Goal: Information Seeking & Learning: Check status

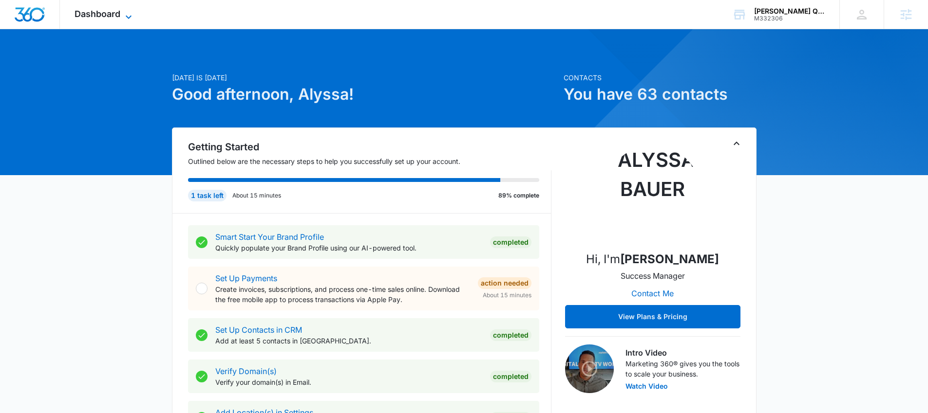
click at [125, 10] on div "Dashboard Apps Reputation Websites Forms CRM Email Social Payments POS Content …" at bounding box center [104, 14] width 89 height 29
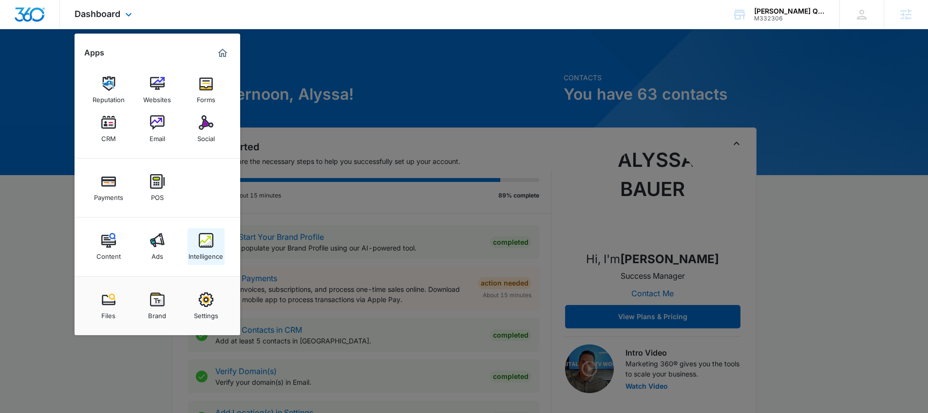
click at [203, 244] on img at bounding box center [206, 240] width 15 height 15
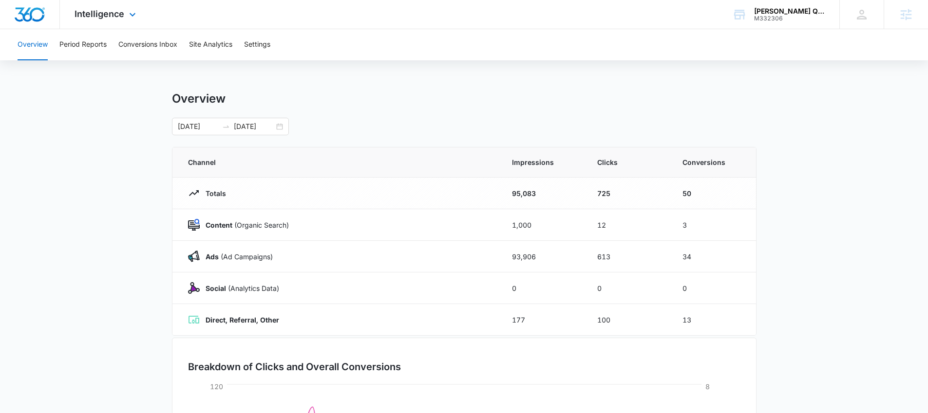
click at [105, 20] on div "Intelligence Apps Reputation Websites Forms CRM Email Social Payments POS Conte…" at bounding box center [106, 14] width 93 height 29
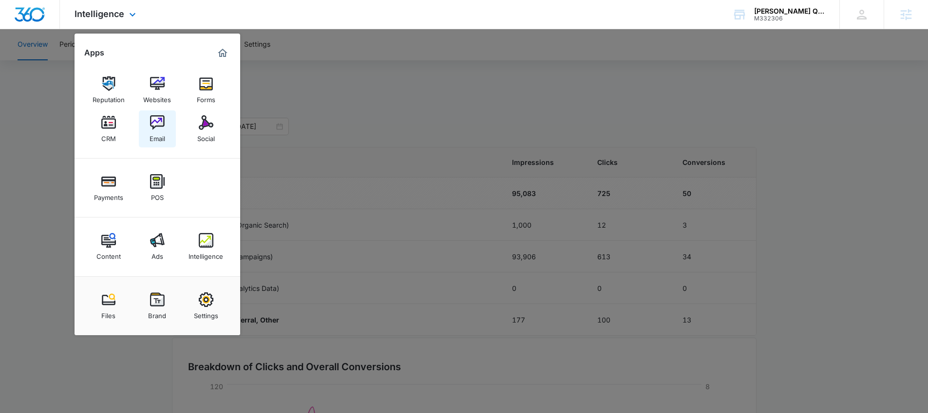
click at [156, 123] on img at bounding box center [157, 122] width 15 height 15
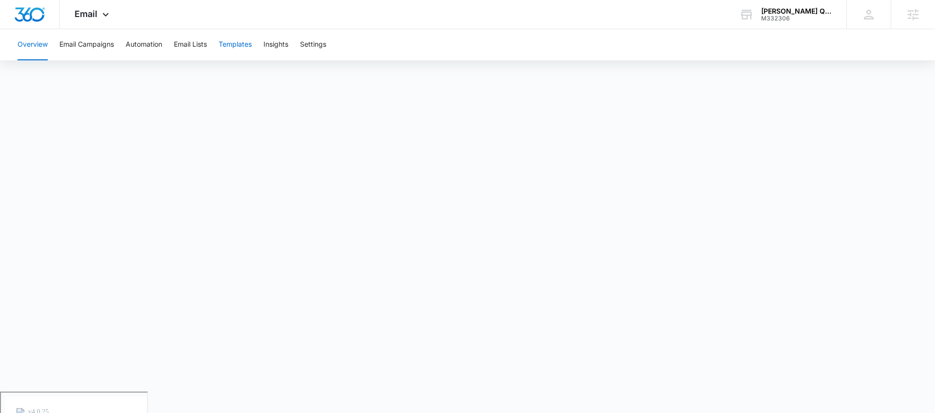
click at [246, 50] on button "Templates" at bounding box center [235, 44] width 33 height 31
click at [92, 8] on div "Email Apps Reputation Websites Forms CRM Email Social Payments POS Content Ads …" at bounding box center [93, 14] width 66 height 29
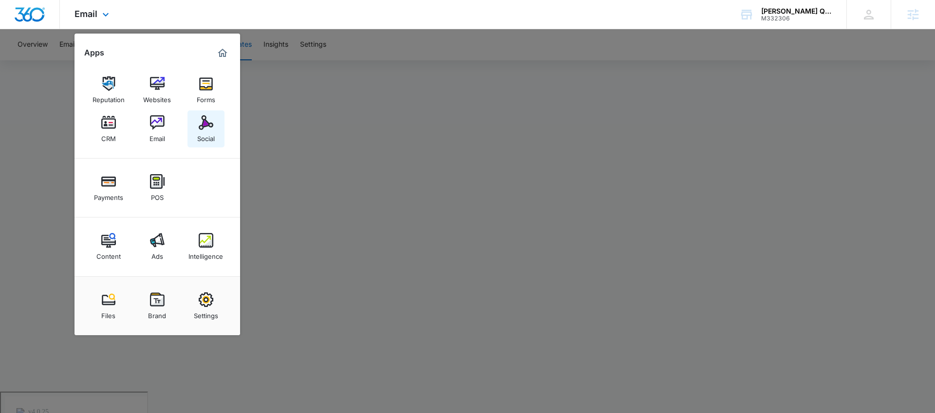
click at [206, 130] on img at bounding box center [206, 122] width 15 height 15
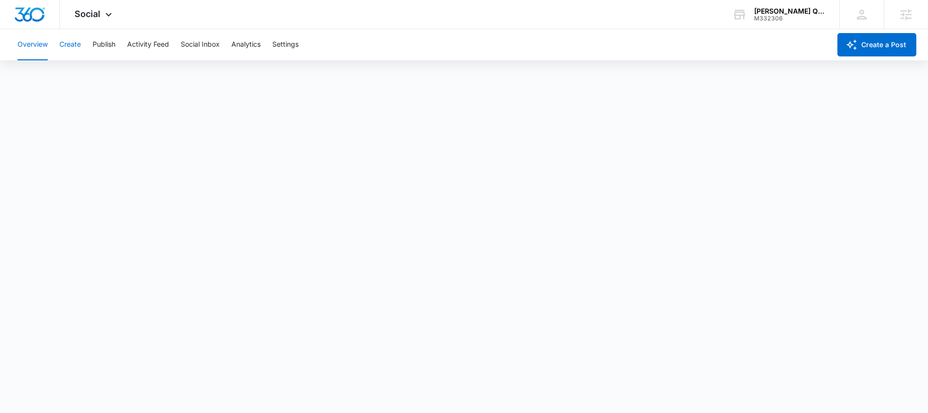
click at [75, 45] on button "Create" at bounding box center [69, 44] width 21 height 31
click at [97, 45] on button "Publish" at bounding box center [104, 44] width 23 height 31
click at [75, 49] on button "Create" at bounding box center [69, 44] width 21 height 31
click at [87, 75] on button "Approvals" at bounding box center [95, 74] width 33 height 27
click at [104, 3] on div "Social Apps Reputation Websites Forms CRM Email Social Payments POS Content Ads…" at bounding box center [94, 14] width 69 height 29
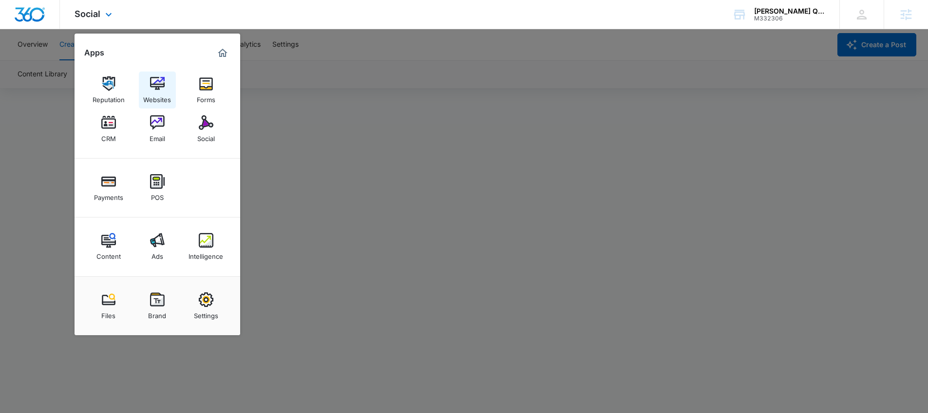
click at [149, 81] on link "Websites" at bounding box center [157, 90] width 37 height 37
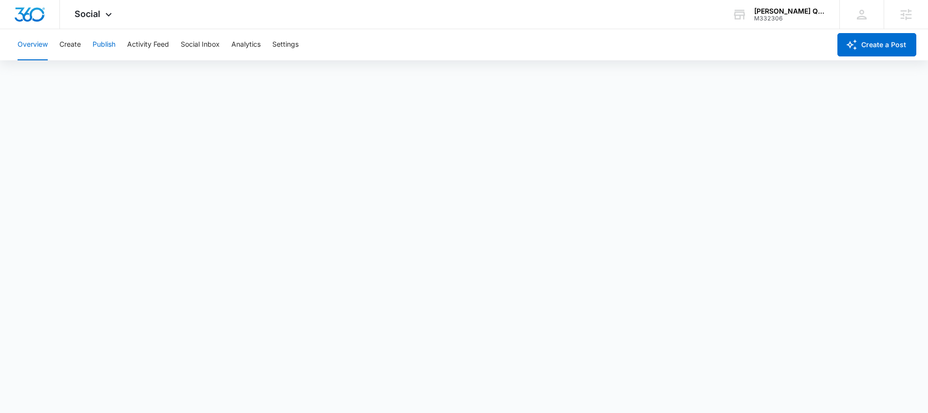
click at [101, 46] on button "Publish" at bounding box center [104, 44] width 23 height 31
click at [144, 44] on button "Activity Feed" at bounding box center [148, 44] width 42 height 31
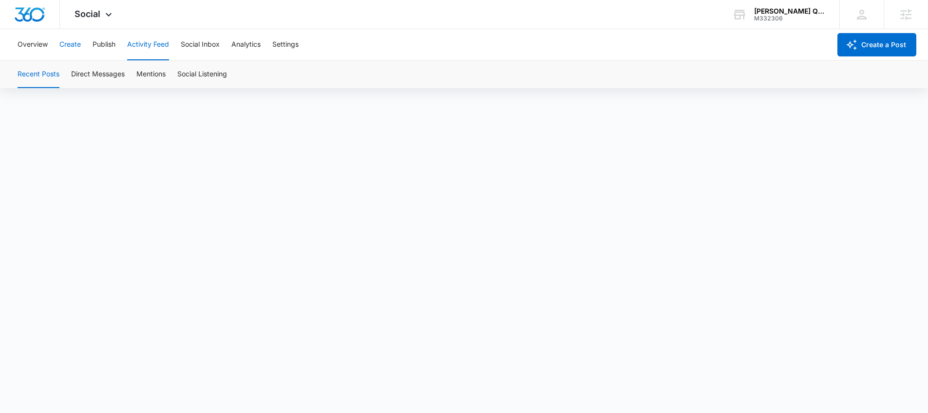
click at [77, 45] on button "Create" at bounding box center [69, 44] width 21 height 31
click at [101, 84] on button "Approvals" at bounding box center [95, 74] width 33 height 27
click at [63, 74] on button "Content Library" at bounding box center [43, 74] width 50 height 27
click at [98, 74] on button "Approvals" at bounding box center [95, 74] width 33 height 27
click at [752, 18] on div "Sanchez Quality Drywall Inc. M332306 Your Accounts View All" at bounding box center [778, 14] width 122 height 29
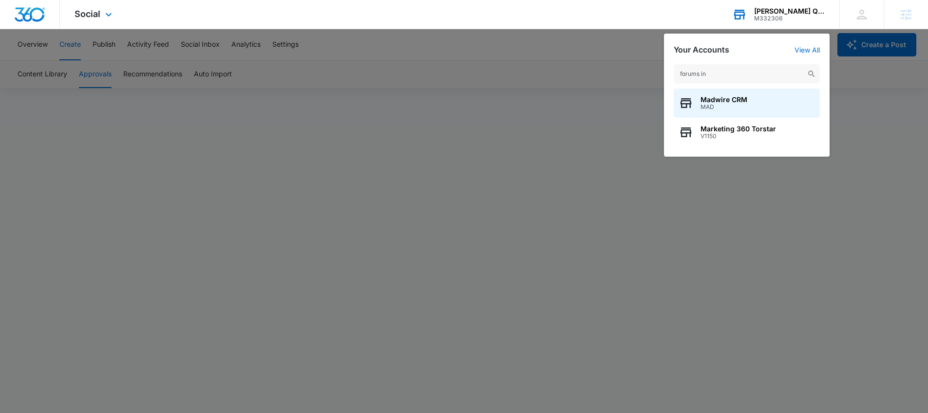
type input "forums inc"
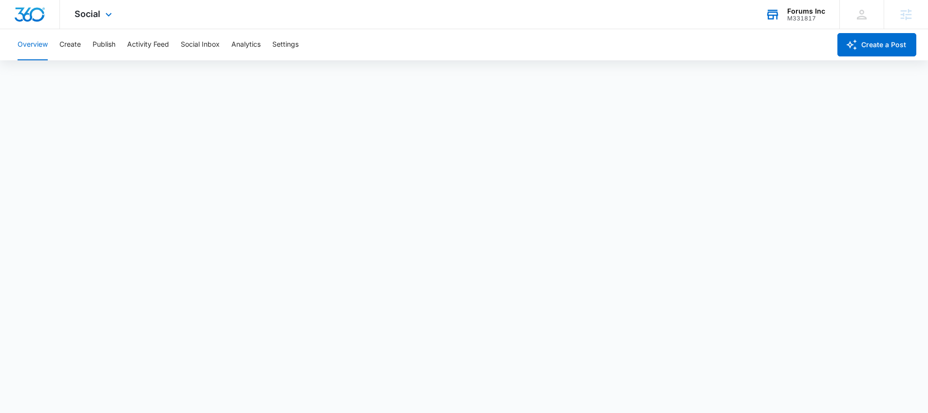
click at [95, 22] on div "Social Apps Reputation Websites Forms CRM Email Social Shop Payments POS Conten…" at bounding box center [94, 14] width 69 height 29
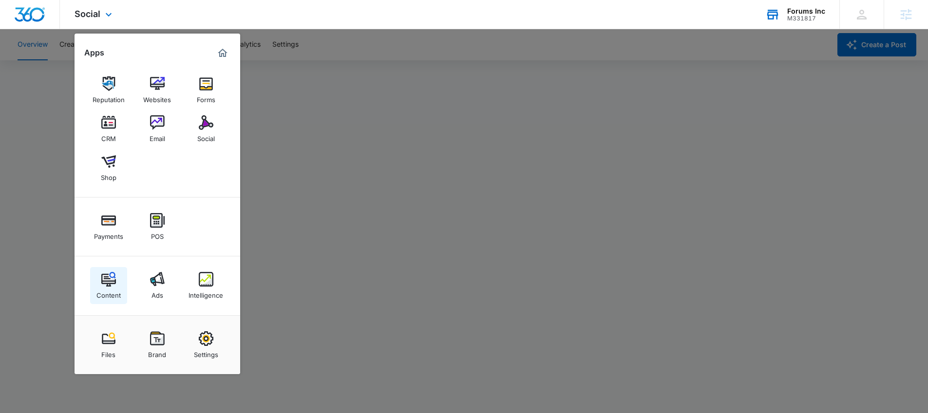
click at [110, 287] on div "Content" at bounding box center [108, 293] width 24 height 13
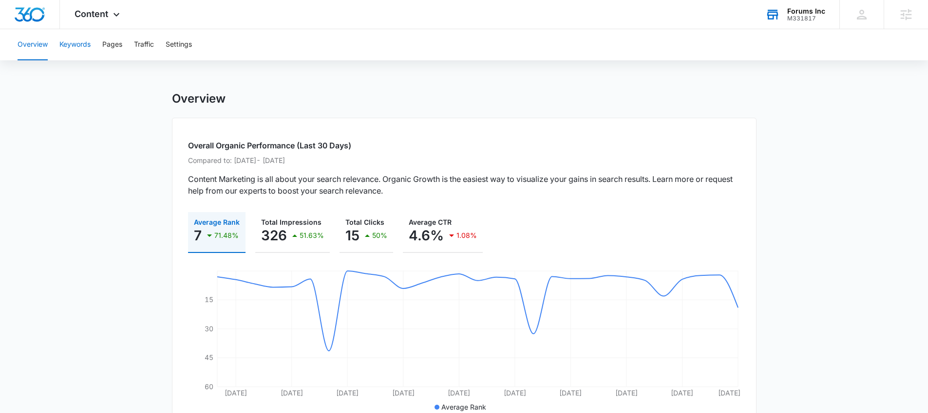
click at [87, 56] on button "Keywords" at bounding box center [74, 44] width 31 height 31
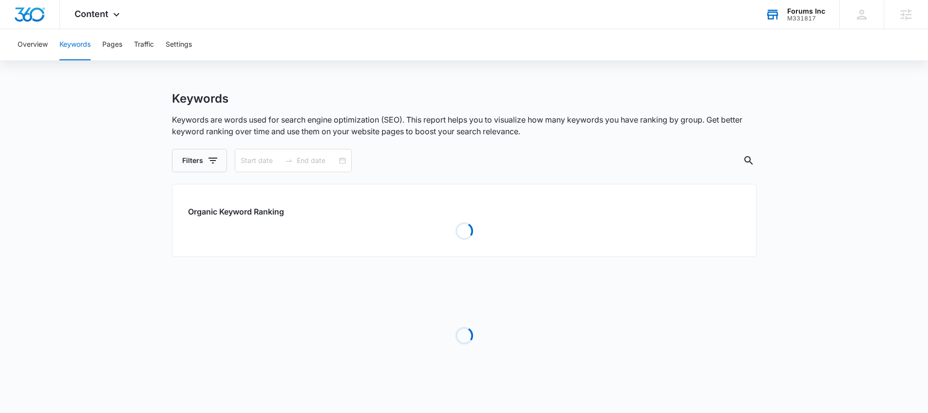
type input "09/10/2025"
type input "10/10/2025"
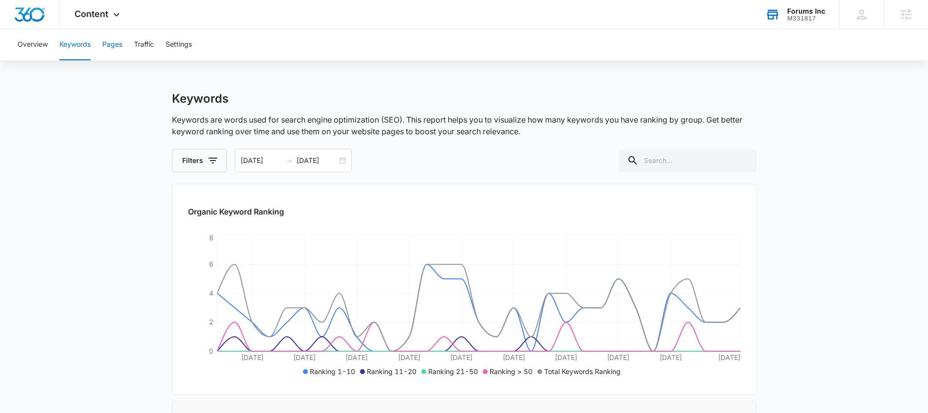
click at [118, 47] on button "Pages" at bounding box center [112, 44] width 20 height 31
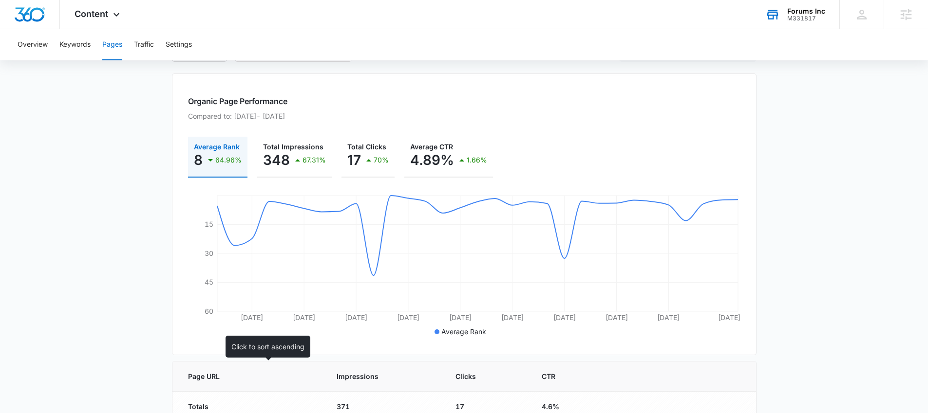
scroll to position [99, 0]
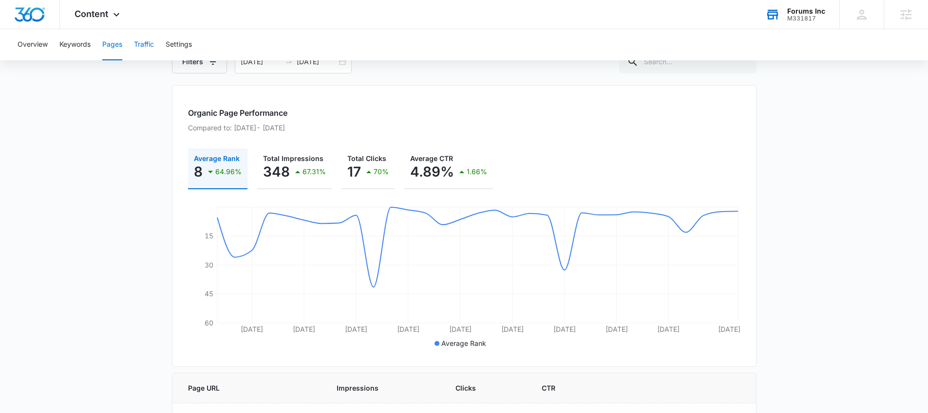
click at [153, 44] on button "Traffic" at bounding box center [144, 44] width 20 height 31
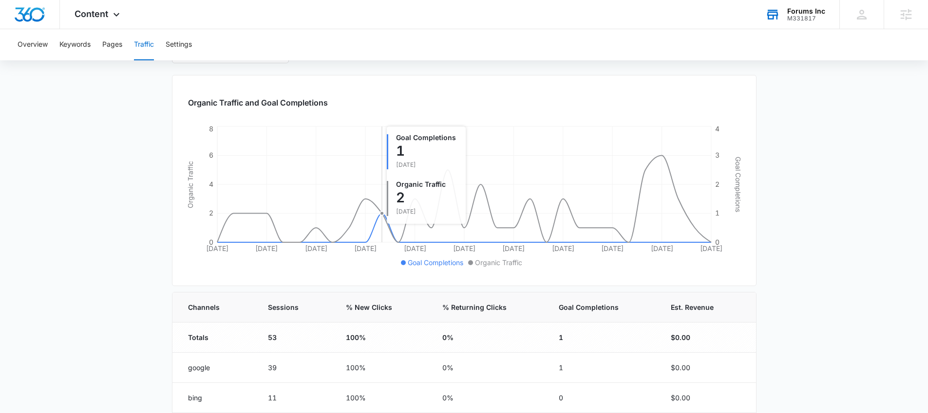
scroll to position [179, 0]
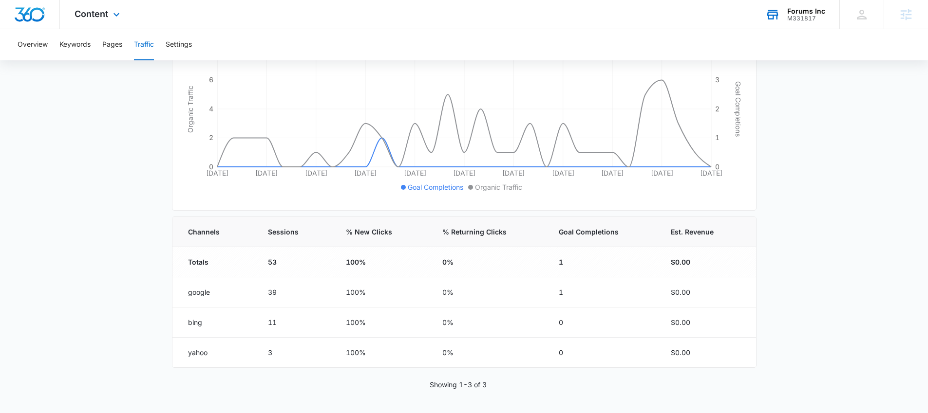
click at [126, 5] on div "Content Apps Reputation Websites Forms CRM Email Social Shop Payments POS Conte…" at bounding box center [98, 14] width 77 height 29
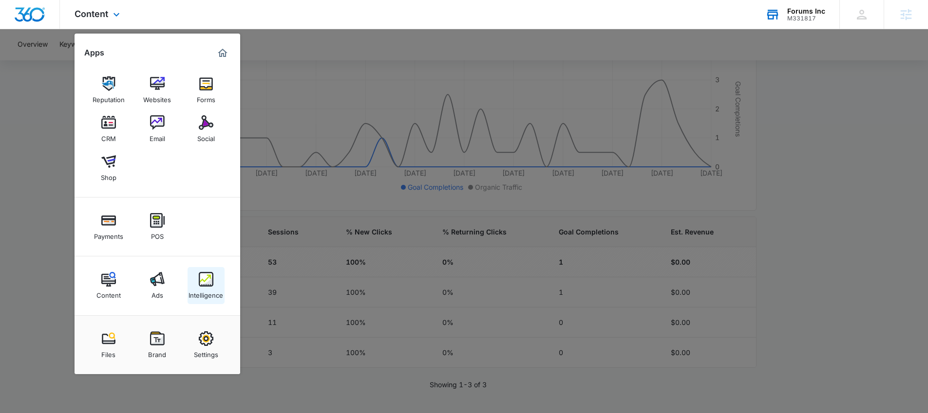
click at [196, 297] on div "Intelligence" at bounding box center [205, 293] width 35 height 13
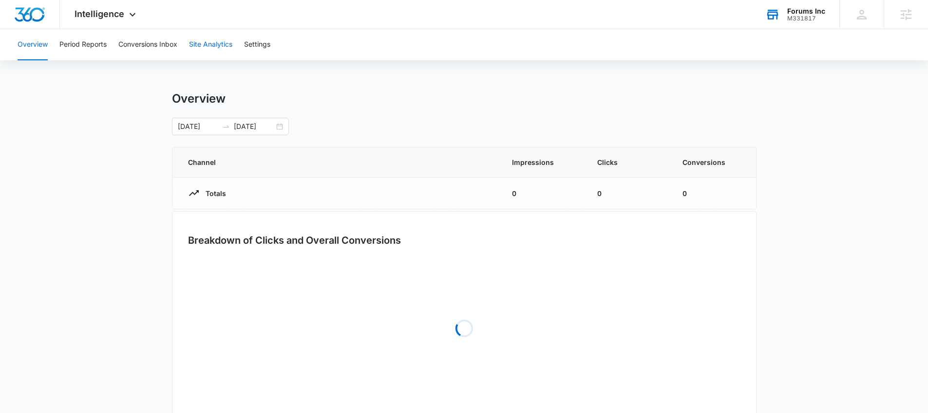
click at [195, 49] on button "Site Analytics" at bounding box center [210, 44] width 43 height 31
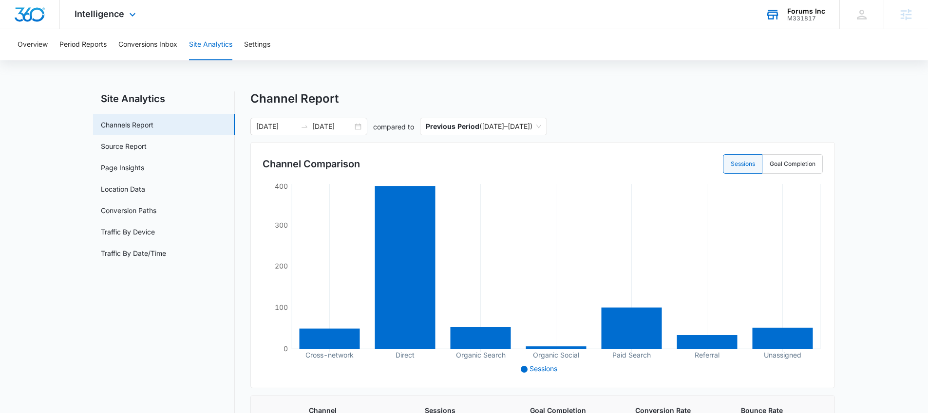
click at [120, 22] on div "Intelligence Apps Reputation Websites Forms CRM Email Social Shop Payments POS …" at bounding box center [106, 14] width 93 height 29
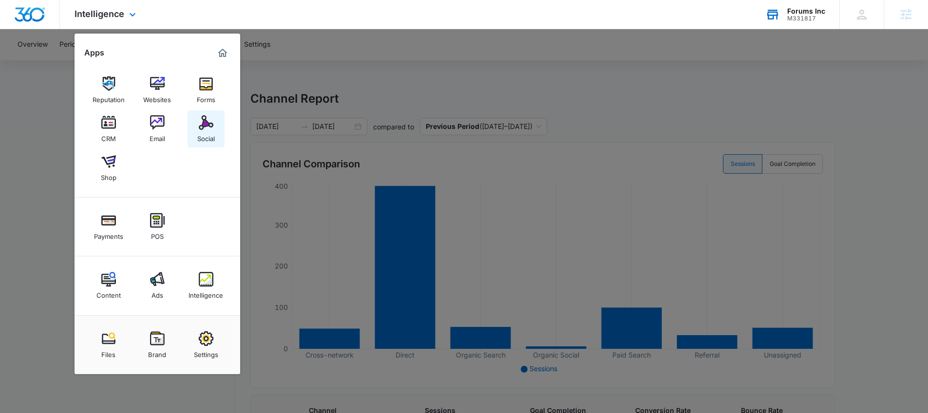
click at [203, 125] on img at bounding box center [206, 122] width 15 height 15
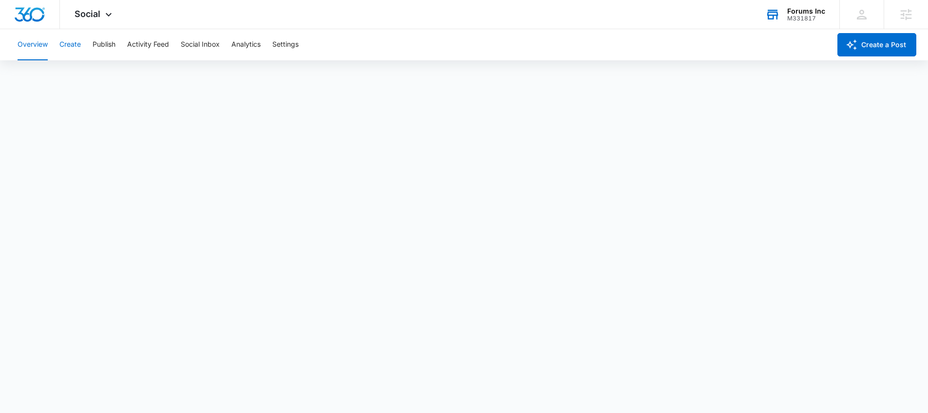
click at [80, 46] on button "Create" at bounding box center [69, 44] width 21 height 31
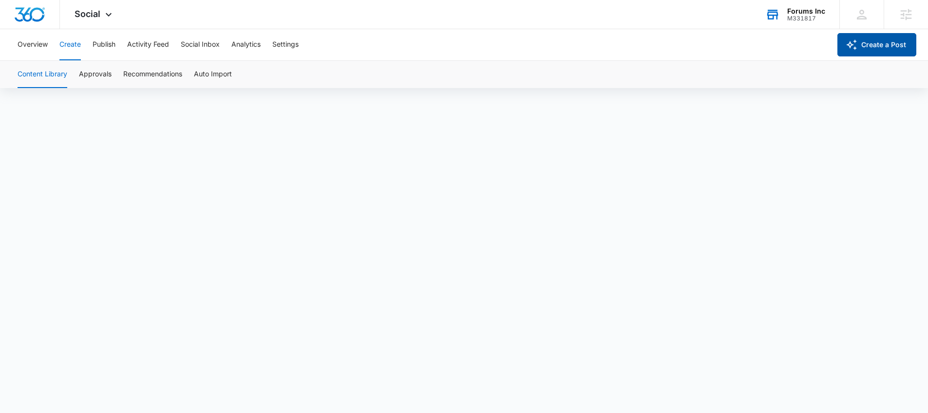
click at [874, 49] on button "Create a Post" at bounding box center [876, 44] width 79 height 23
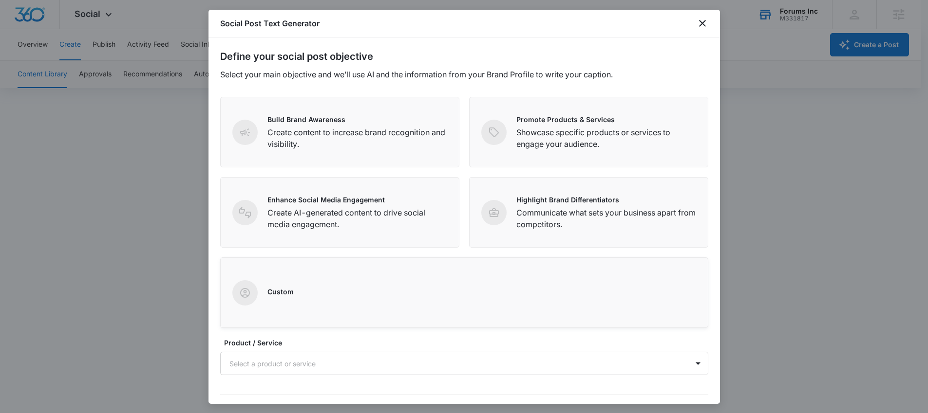
click at [354, 290] on div "Custom" at bounding box center [464, 292] width 464 height 25
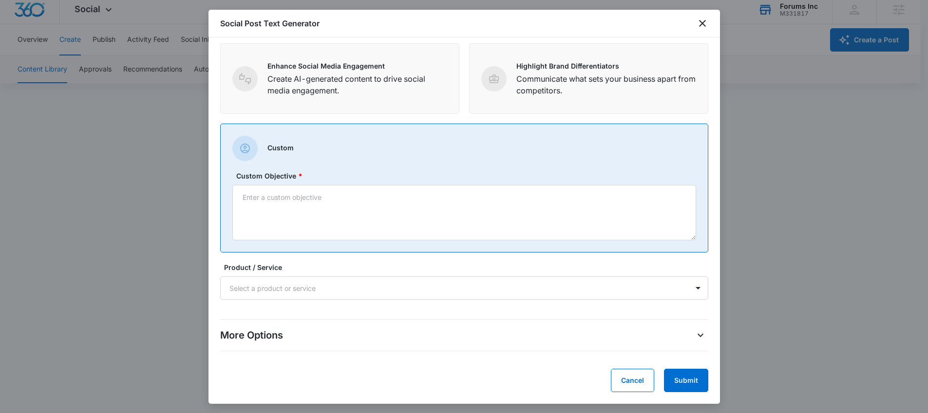
scroll to position [7, 0]
click at [643, 376] on button "Cancel" at bounding box center [632, 380] width 43 height 23
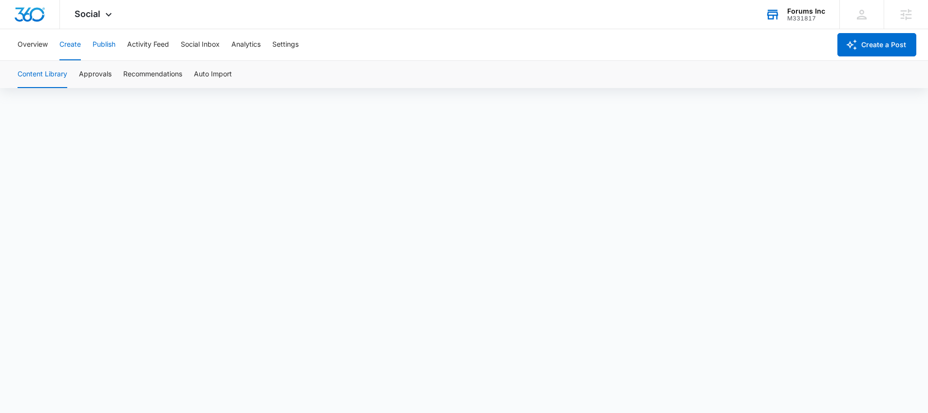
click at [95, 48] on button "Publish" at bounding box center [104, 44] width 23 height 31
click at [82, 44] on div "Overview Create Publish Activity Feed Social Inbox Analytics Settings" at bounding box center [421, 44] width 819 height 31
click at [75, 43] on button "Create" at bounding box center [69, 44] width 21 height 31
click at [104, 68] on button "Approvals" at bounding box center [95, 74] width 33 height 27
click at [104, 51] on button "Publish" at bounding box center [104, 44] width 23 height 31
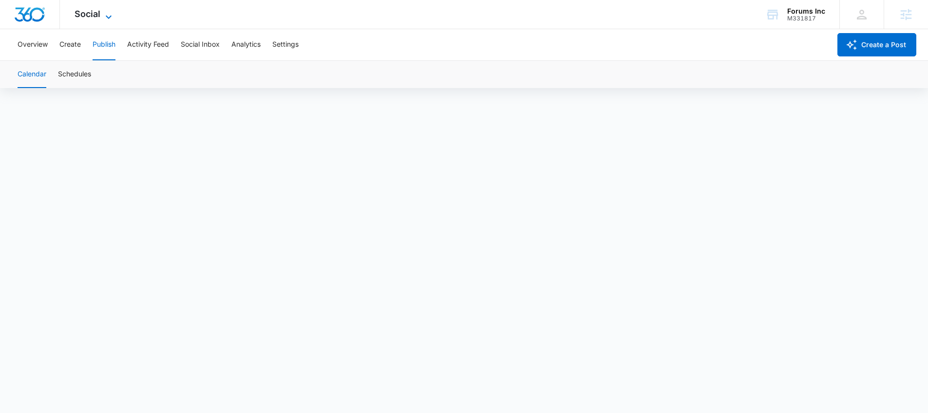
click at [91, 13] on span "Social" at bounding box center [88, 14] width 26 height 10
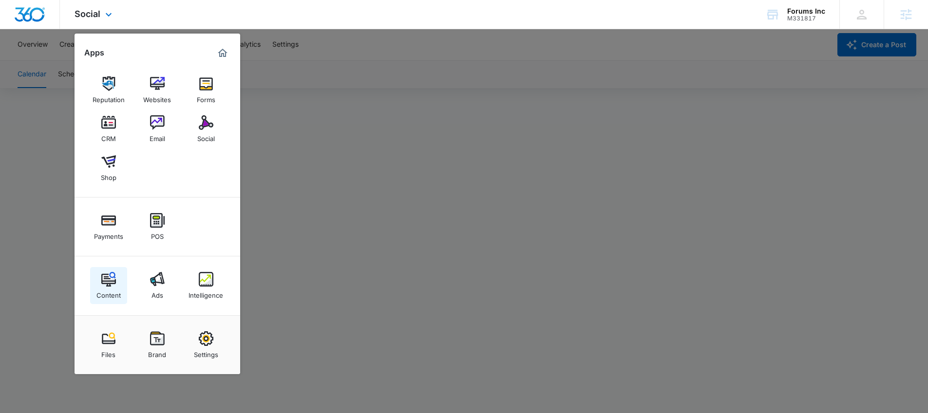
click at [121, 285] on link "Content" at bounding box center [108, 285] width 37 height 37
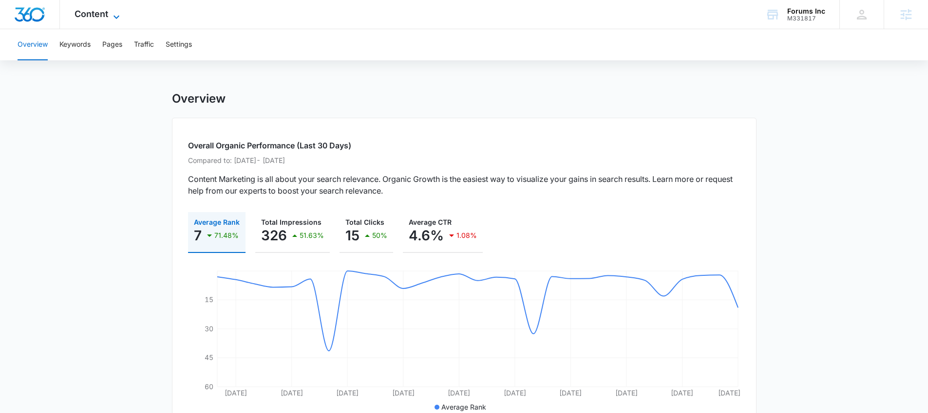
click at [100, 19] on span "Content" at bounding box center [92, 14] width 34 height 10
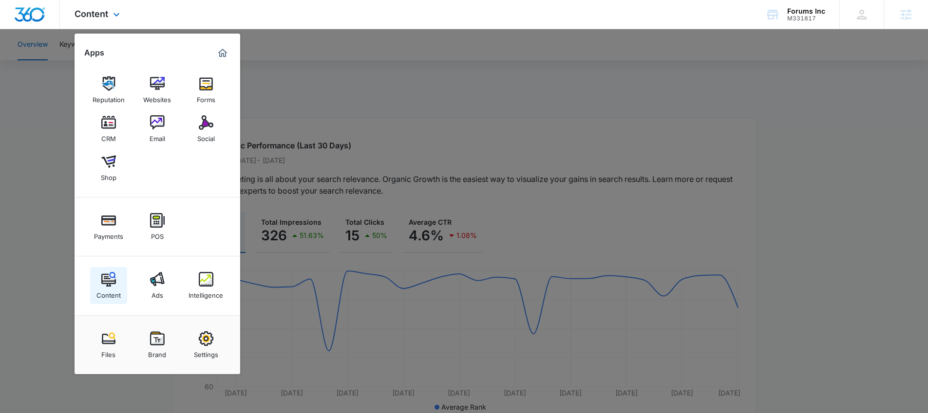
click at [121, 279] on link "Content" at bounding box center [108, 285] width 37 height 37
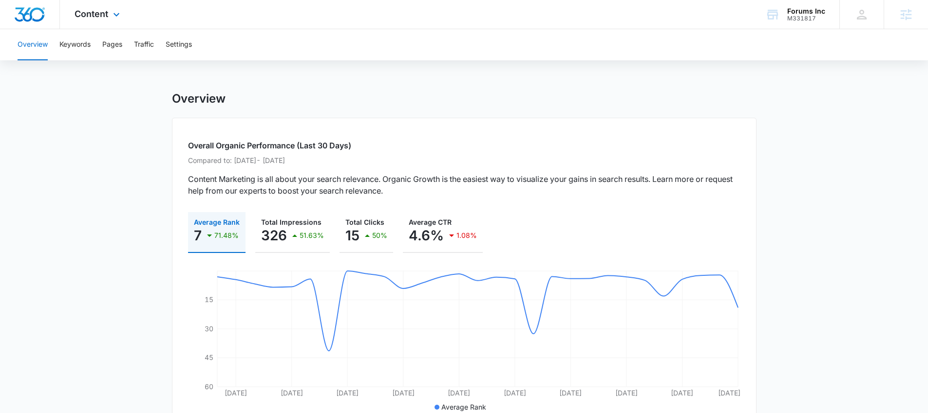
click at [28, 7] on img "Dashboard" at bounding box center [29, 14] width 31 height 15
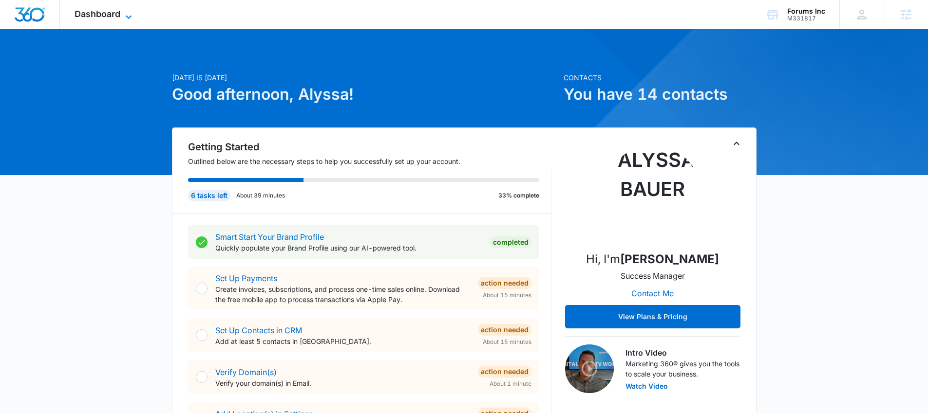
click at [111, 15] on span "Dashboard" at bounding box center [98, 14] width 46 height 10
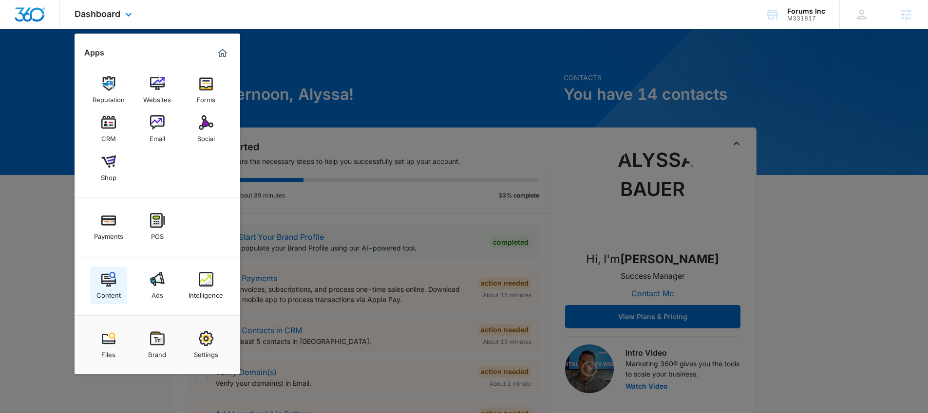
click at [118, 282] on link "Content" at bounding box center [108, 285] width 37 height 37
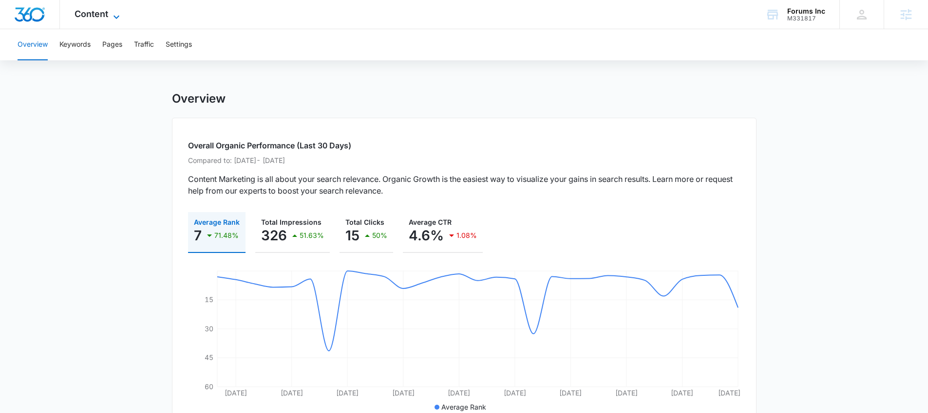
click at [99, 16] on span "Content" at bounding box center [92, 14] width 34 height 10
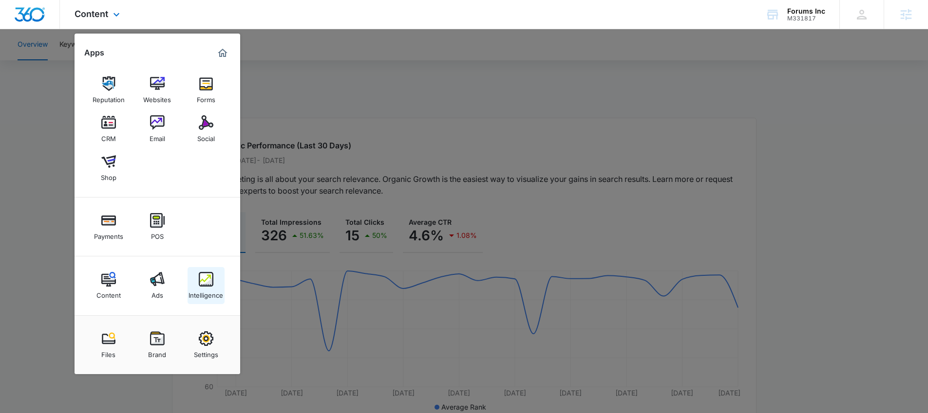
click at [218, 286] on link "Intelligence" at bounding box center [205, 285] width 37 height 37
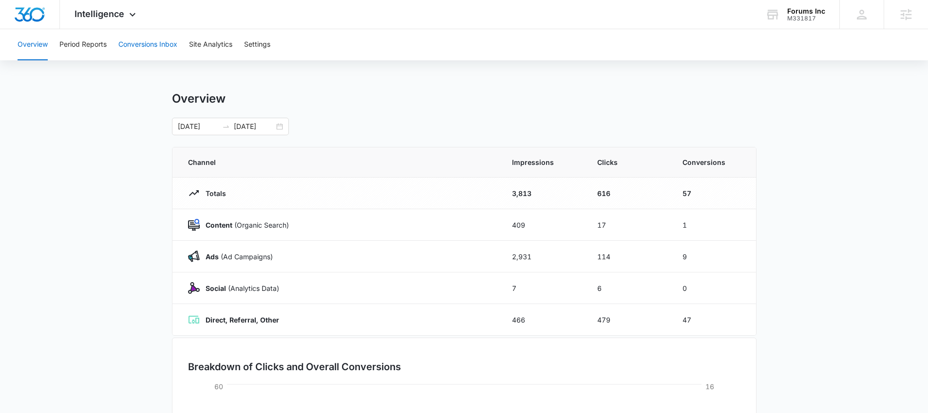
click at [131, 38] on button "Conversions Inbox" at bounding box center [147, 44] width 59 height 31
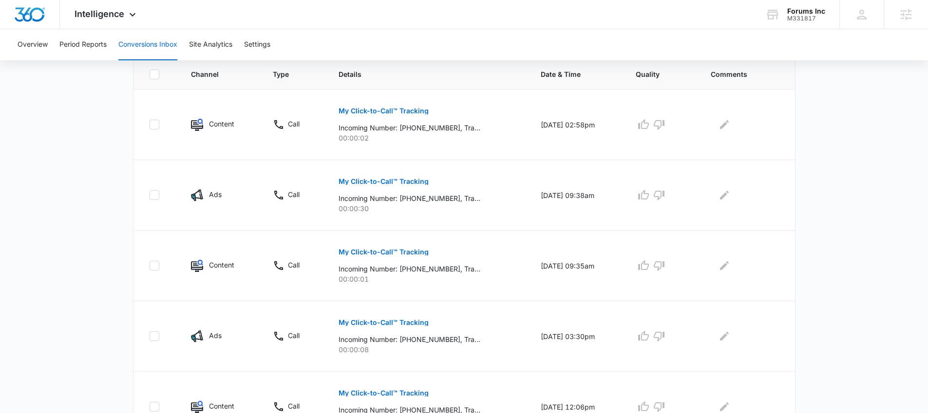
scroll to position [218, 0]
click at [128, 15] on icon at bounding box center [133, 17] width 12 height 12
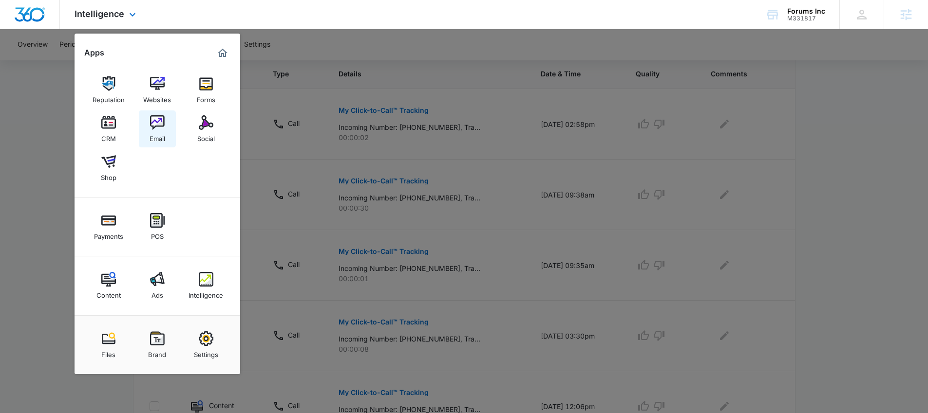
click at [167, 130] on link "Email" at bounding box center [157, 129] width 37 height 37
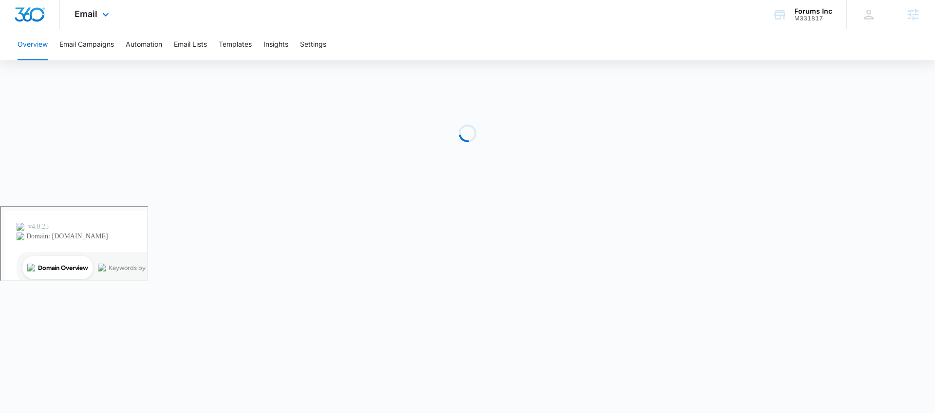
click at [114, 12] on div "Email Apps Reputation Websites Forms CRM Email Social Shop Payments POS Content…" at bounding box center [93, 14] width 66 height 29
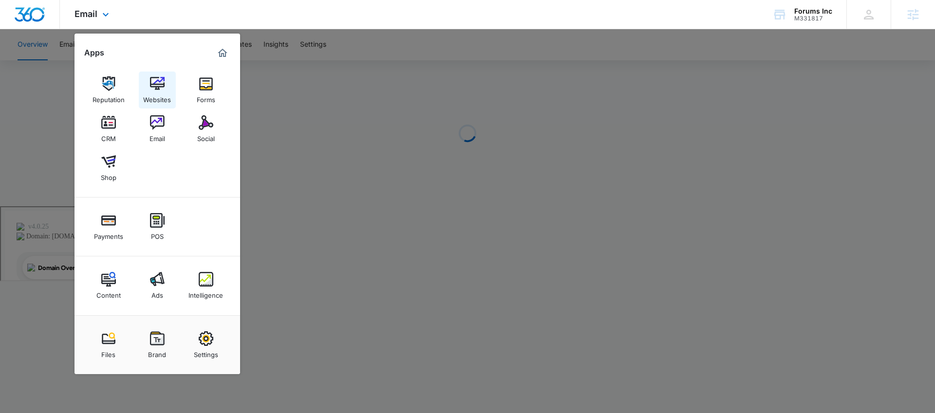
click at [151, 91] on img at bounding box center [157, 83] width 15 height 15
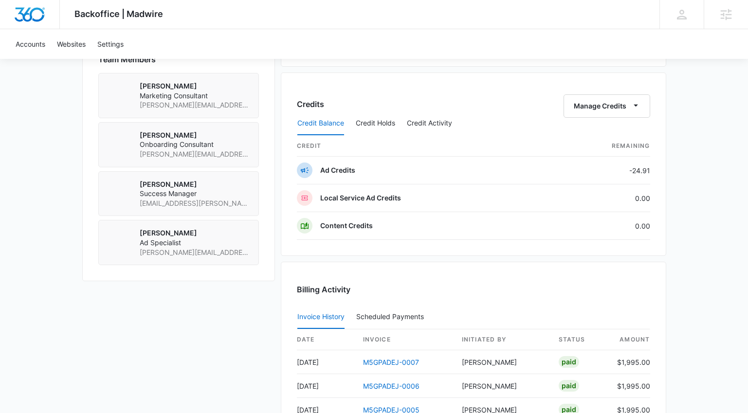
scroll to position [749, 0]
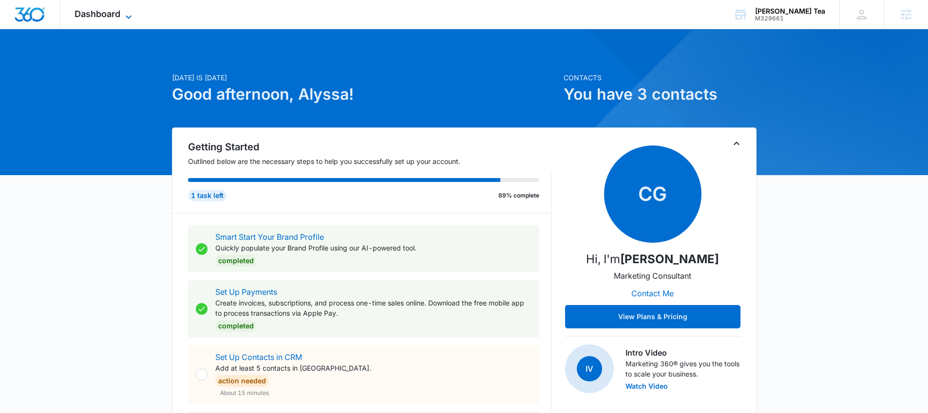
click at [87, 14] on span "Dashboard" at bounding box center [98, 14] width 46 height 10
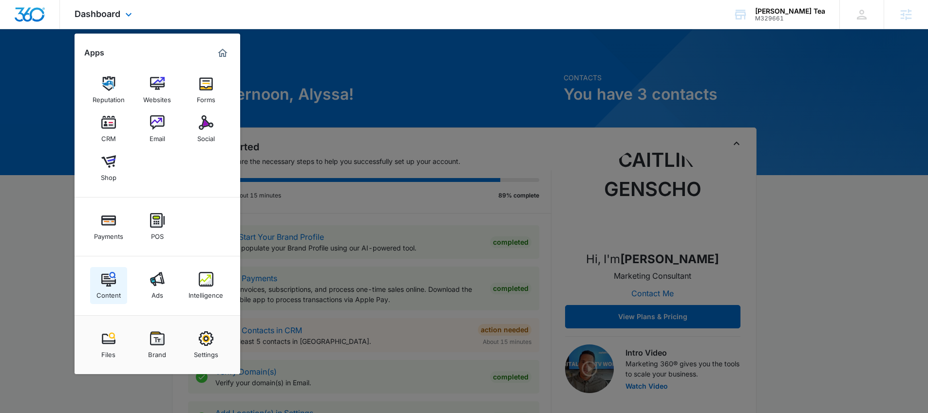
click at [93, 286] on link "Content" at bounding box center [108, 285] width 37 height 37
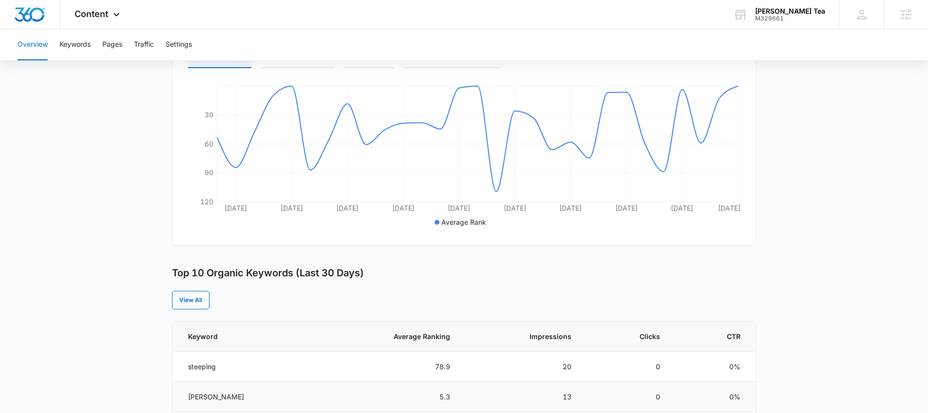
scroll to position [44, 0]
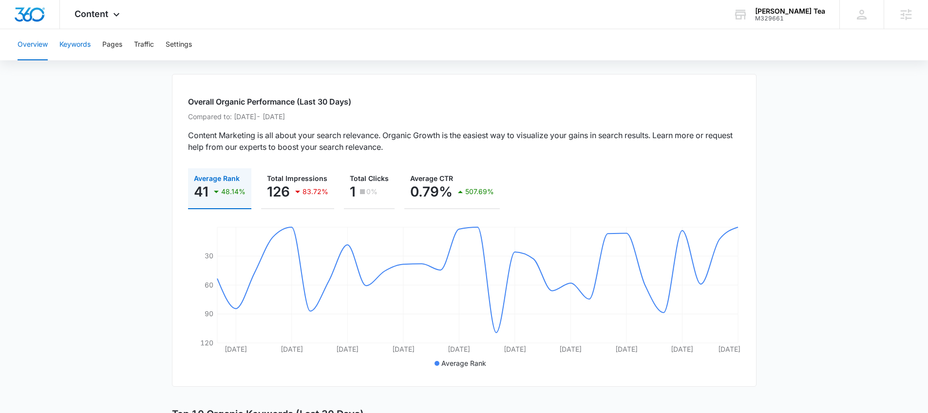
click at [77, 46] on button "Keywords" at bounding box center [74, 44] width 31 height 31
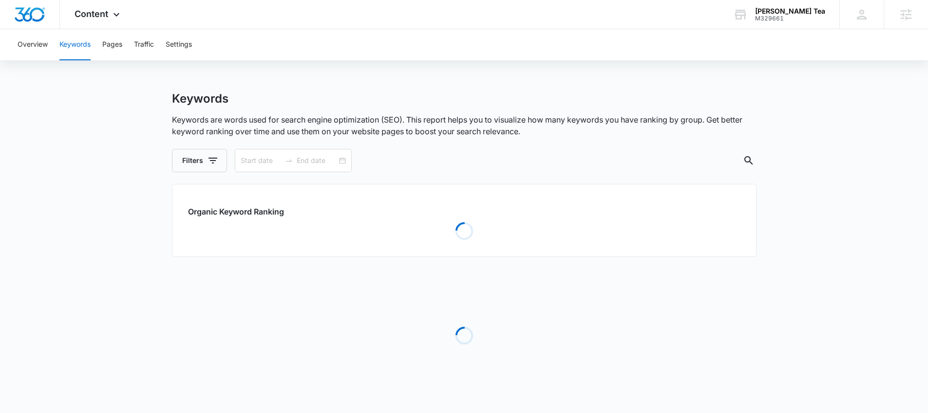
type input "[DATE]"
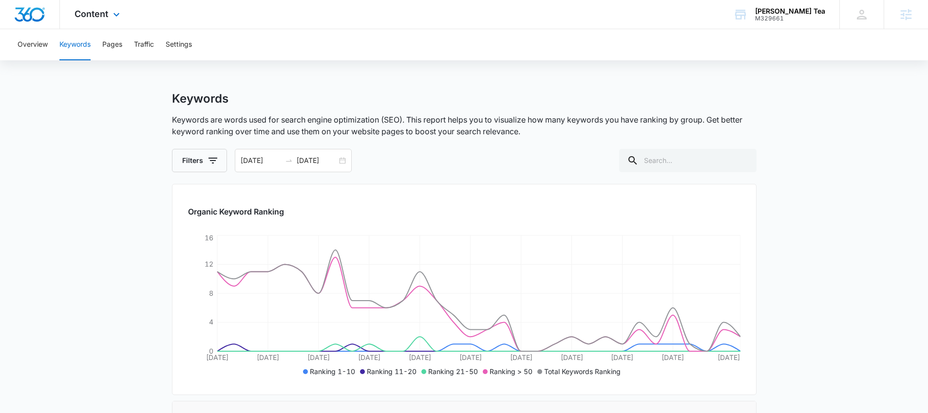
click at [123, 20] on div "Content Apps Reputation Websites Forms CRM Email Social Shop Payments POS Conte…" at bounding box center [98, 14] width 77 height 29
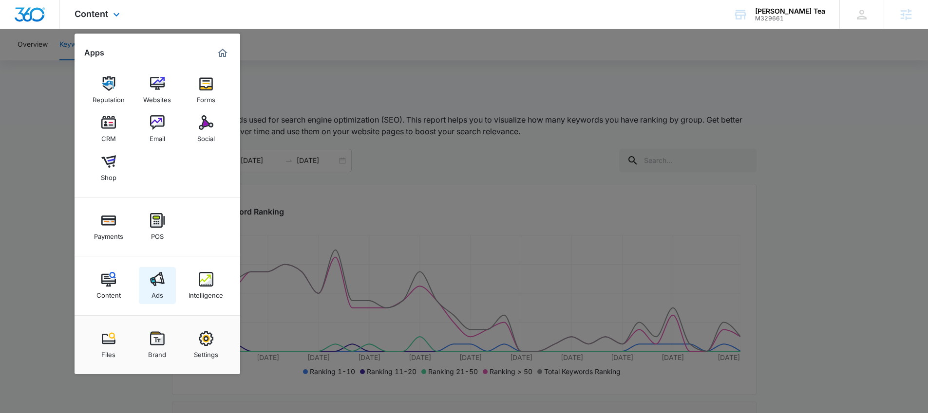
click at [164, 277] on img at bounding box center [157, 279] width 15 height 15
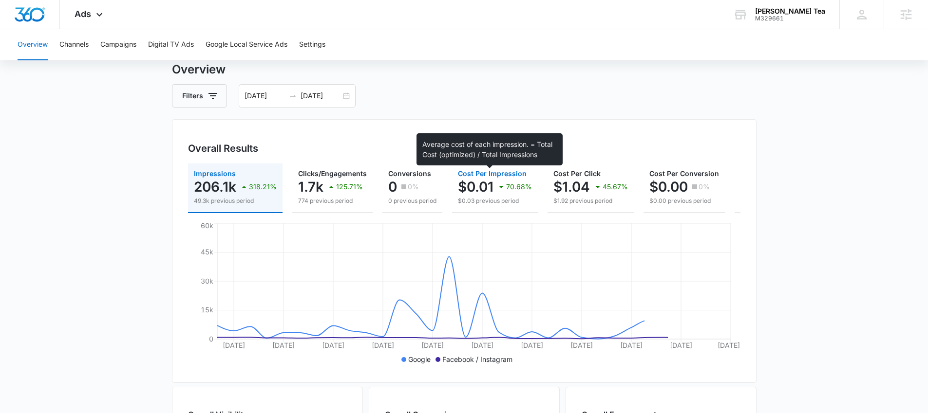
scroll to position [53, 0]
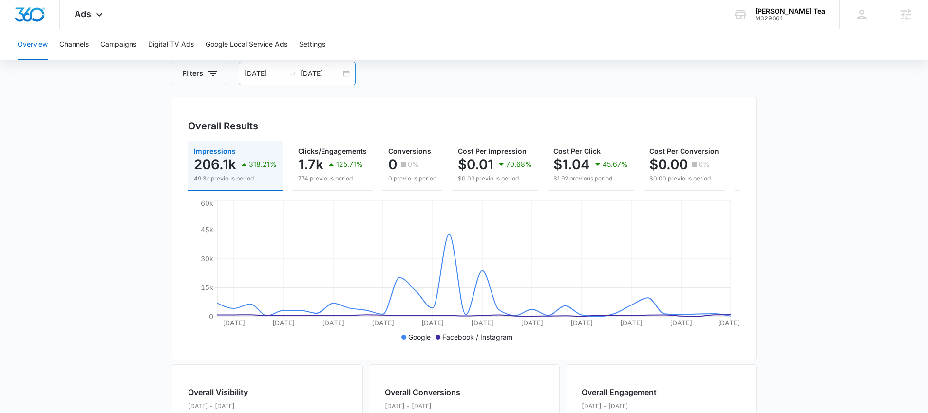
click at [343, 78] on div "[DATE] [DATE]" at bounding box center [297, 73] width 117 height 23
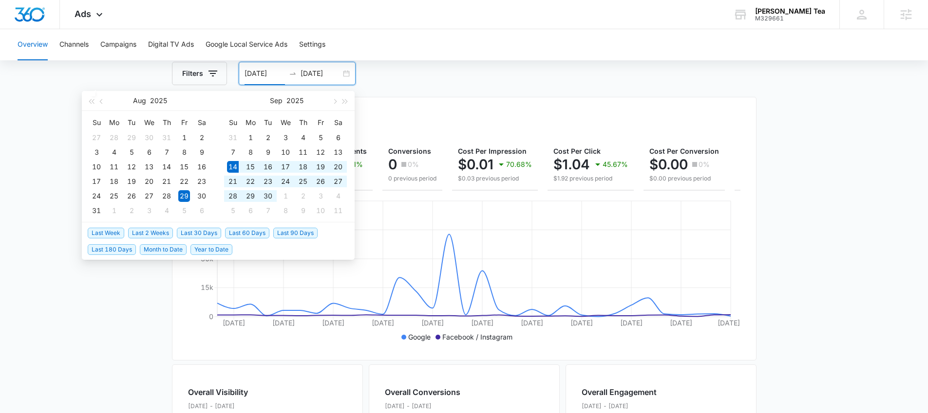
click at [211, 237] on span "Last 30 Days" at bounding box center [199, 233] width 44 height 11
type input "09/14/2025"
type input "10/14/2025"
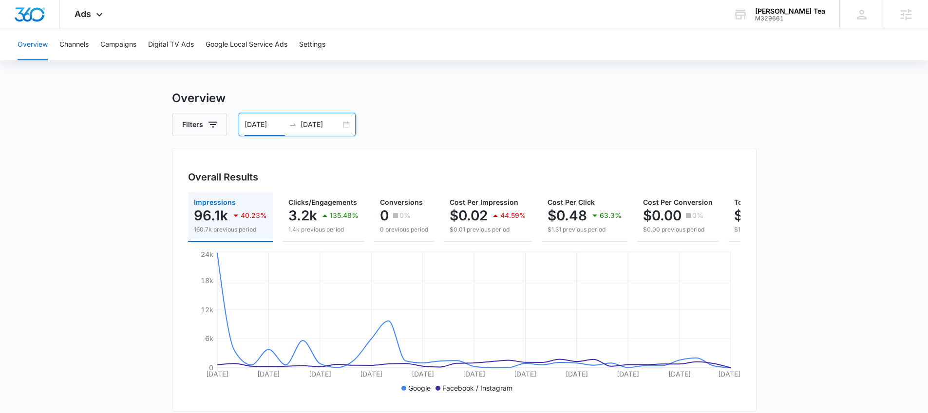
scroll to position [0, 0]
click at [95, 18] on icon at bounding box center [99, 17] width 12 height 12
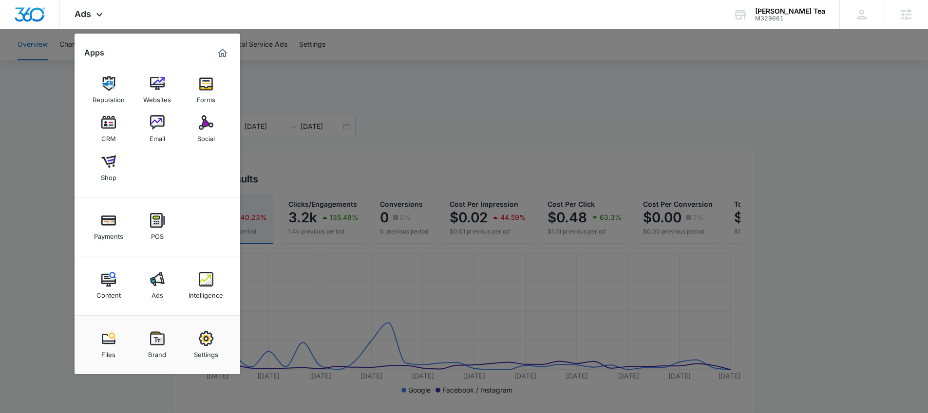
click at [448, 118] on div at bounding box center [464, 206] width 928 height 413
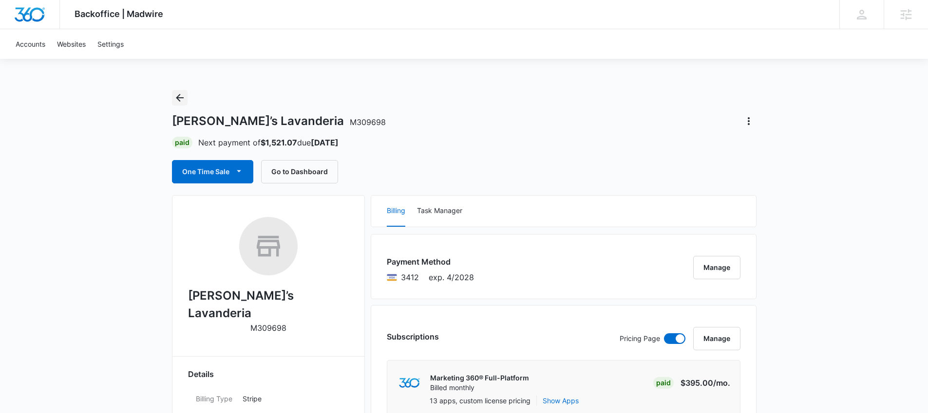
click at [181, 99] on icon "Back" at bounding box center [180, 98] width 12 height 12
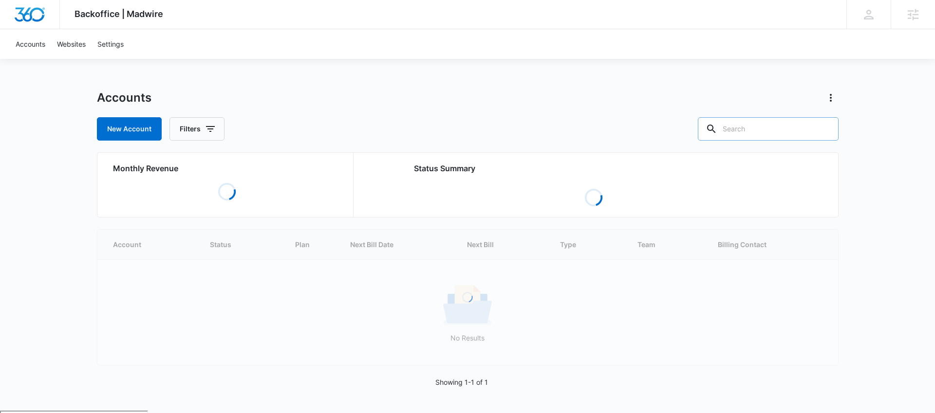
click at [696, 132] on input "text" at bounding box center [768, 128] width 141 height 23
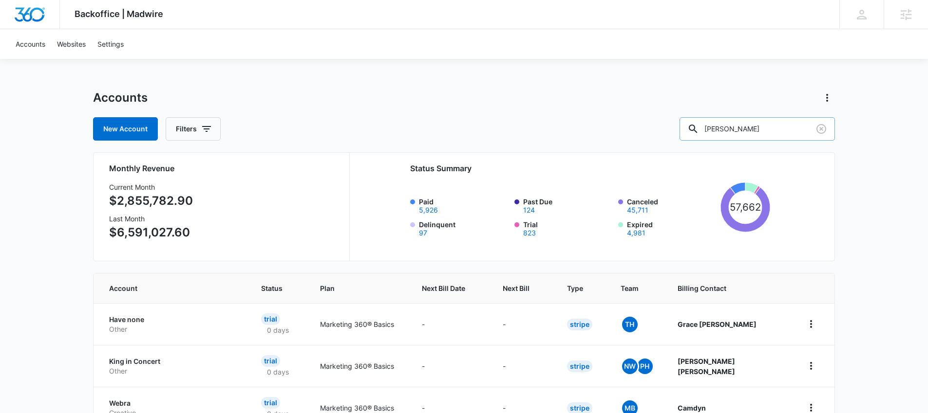
type input "Pearson"
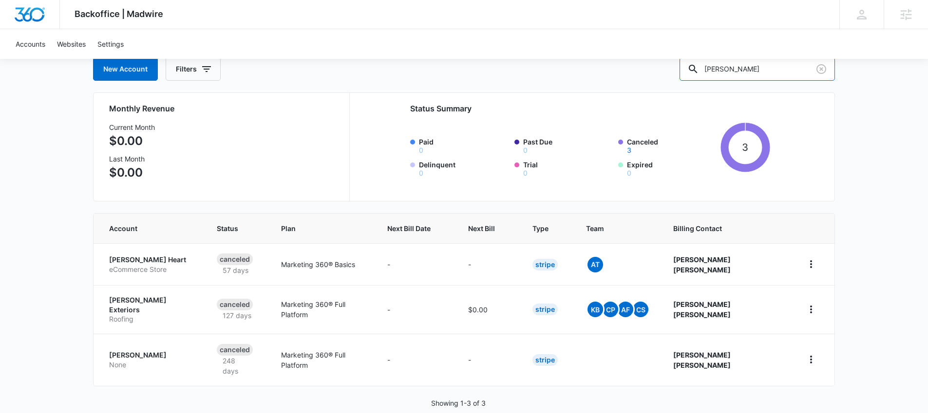
scroll to position [61, 0]
